Goal: Task Accomplishment & Management: Use online tool/utility

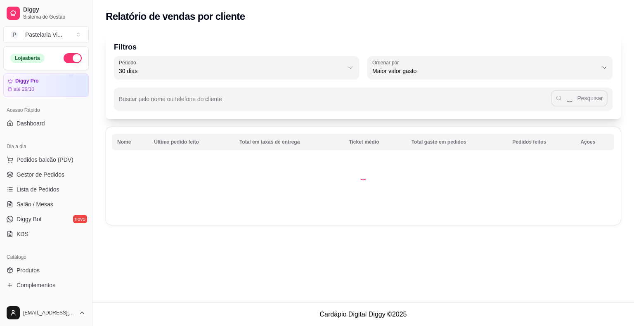
select select "30"
select select "HIGHEST_TOTAL_SPENT_WITH_ORDERS"
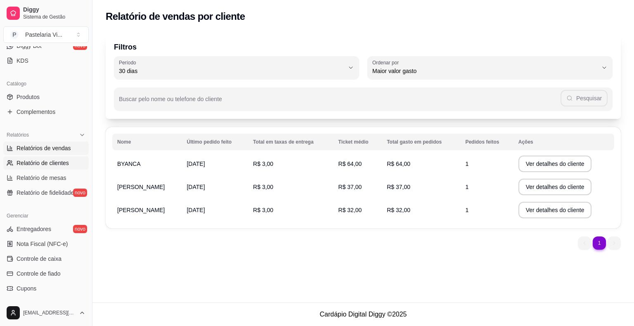
click at [60, 148] on span "Relatórios de vendas" at bounding box center [44, 148] width 54 height 8
select select "ALL"
select select "0"
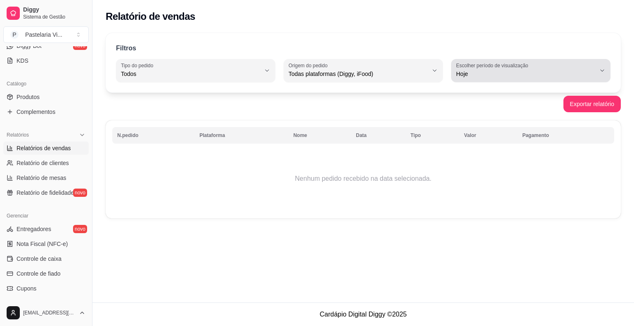
click at [467, 71] on span "Hoje" at bounding box center [526, 74] width 140 height 8
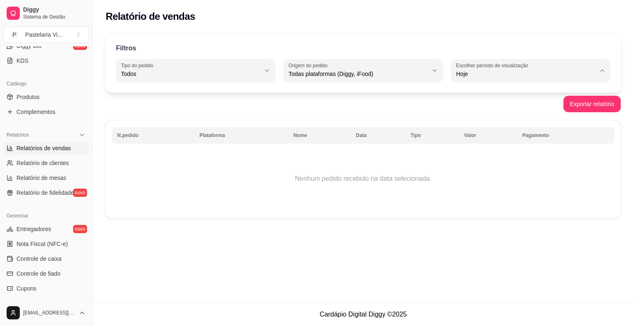
click at [470, 178] on span "Customizado" at bounding box center [527, 174] width 133 height 8
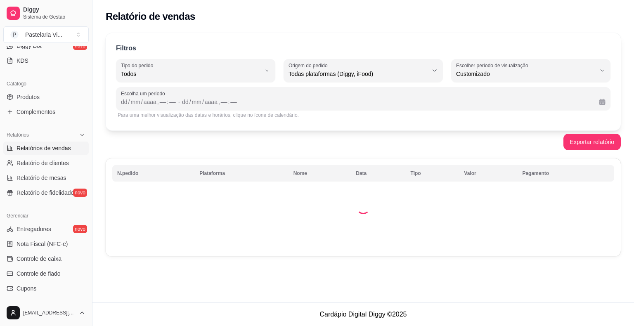
type input "-1"
select select "-1"
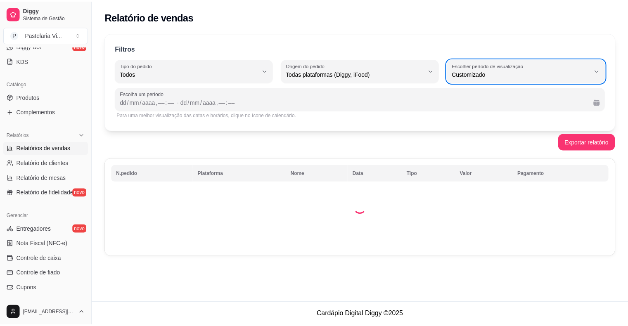
scroll to position [8, 0]
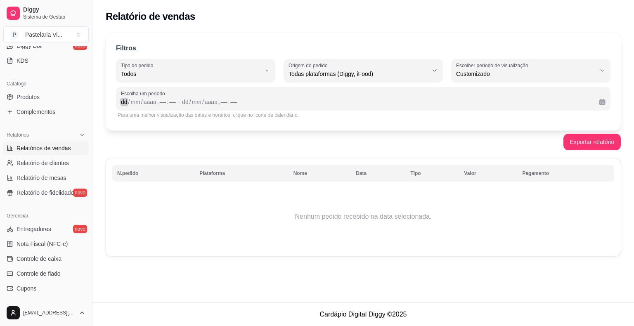
click at [121, 102] on div "dd" at bounding box center [124, 102] width 8 height 8
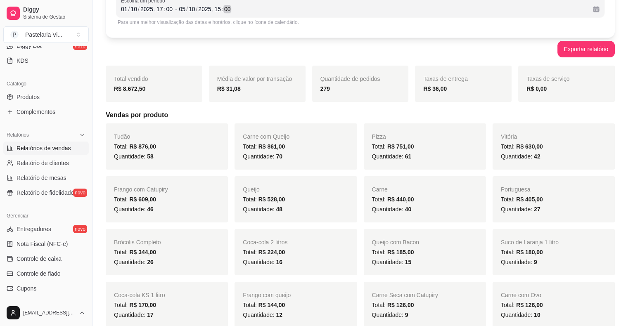
scroll to position [0, 0]
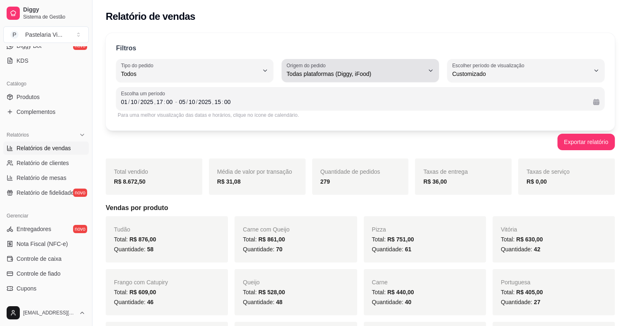
click at [431, 70] on icon "button" at bounding box center [430, 71] width 3 height 2
click at [431, 66] on button "Origem do pedido Todas plataformas (Diggy, iFood)" at bounding box center [360, 70] width 157 height 23
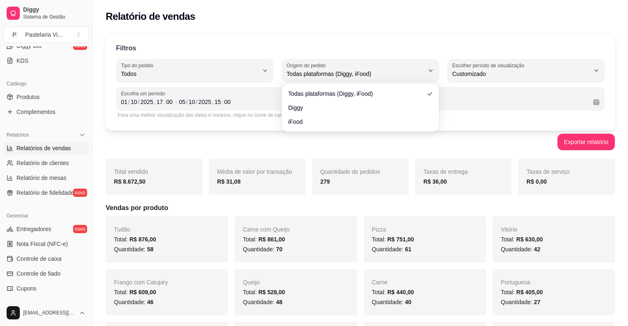
click at [442, 24] on div "Relatório de vendas" at bounding box center [359, 14] width 535 height 28
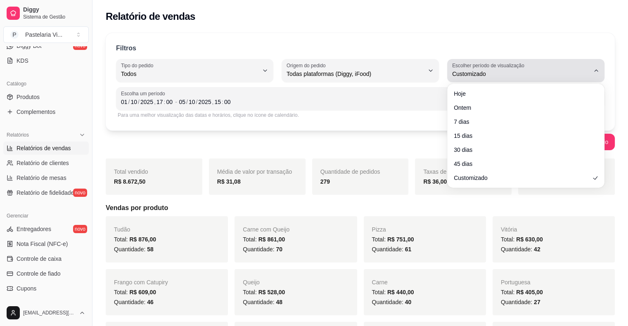
click at [598, 72] on icon "button" at bounding box center [596, 70] width 7 height 7
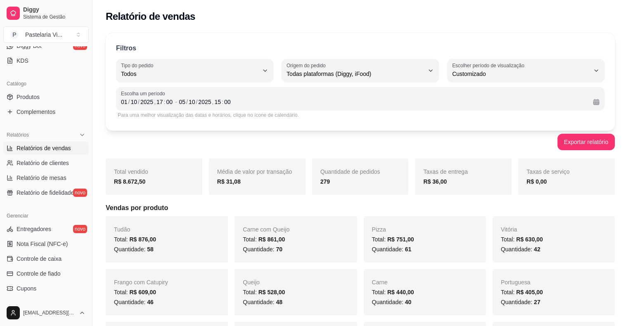
click at [598, 52] on div "Filtros" at bounding box center [360, 48] width 488 height 11
click at [59, 146] on span "Relatórios de vendas" at bounding box center [44, 148] width 54 height 8
click at [79, 133] on icon at bounding box center [82, 135] width 7 height 7
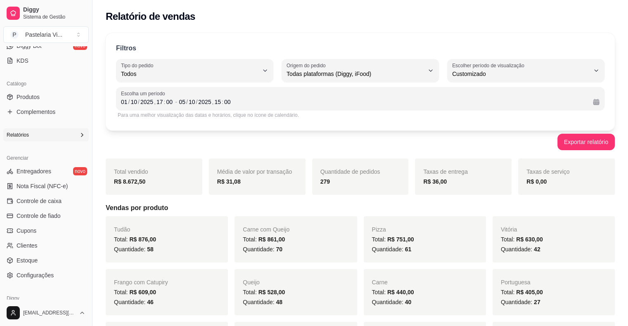
click at [79, 133] on icon at bounding box center [82, 135] width 7 height 7
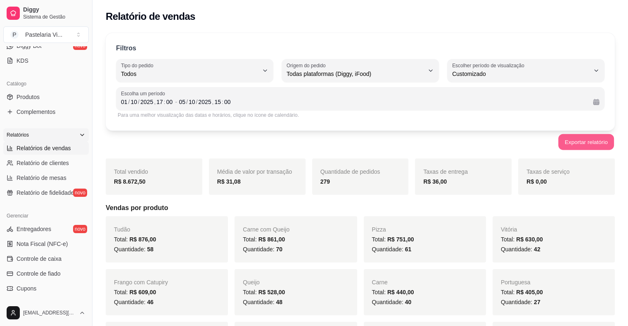
click at [582, 143] on button "Exportar relatório" at bounding box center [586, 142] width 56 height 16
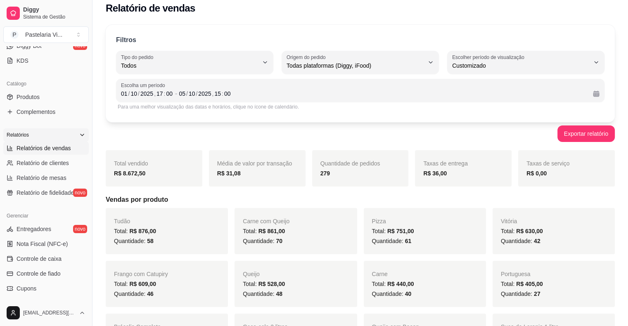
scroll to position [17, 0]
